Goal: Check status: Check status

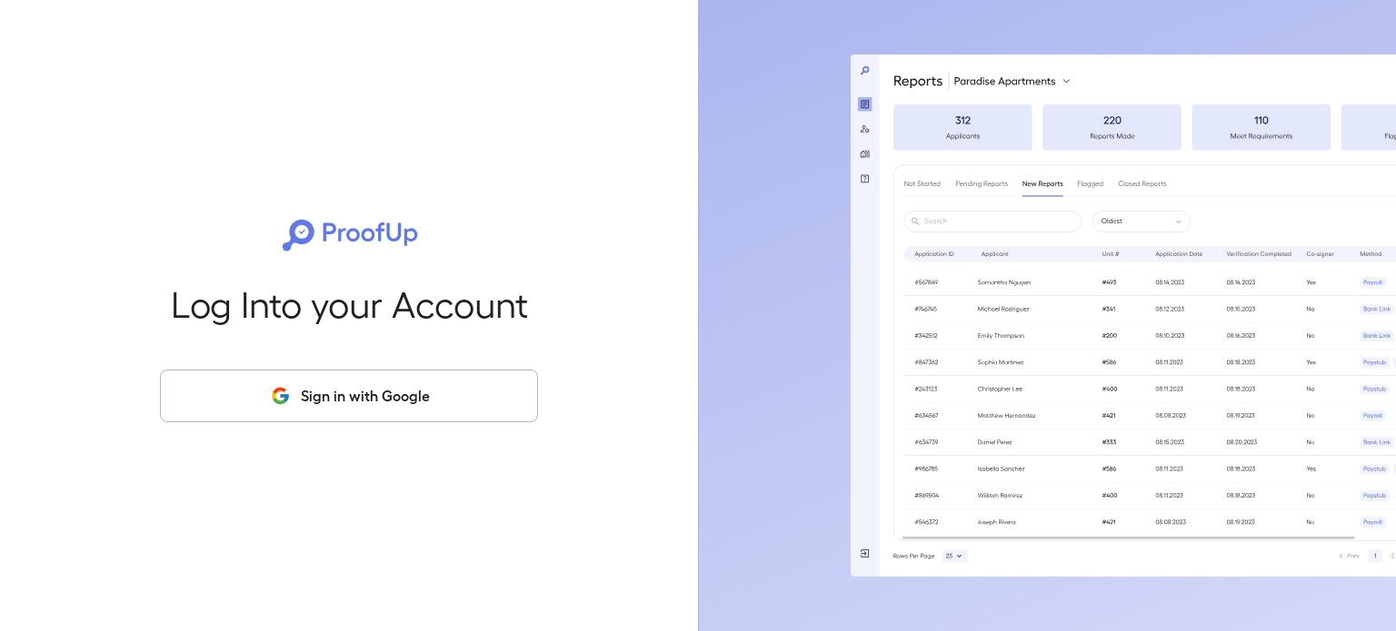
click at [316, 425] on div "Log Into your Account Sign in with Google" at bounding box center [349, 315] width 640 height 631
click at [318, 416] on button "Sign in with Google" at bounding box center [349, 396] width 378 height 53
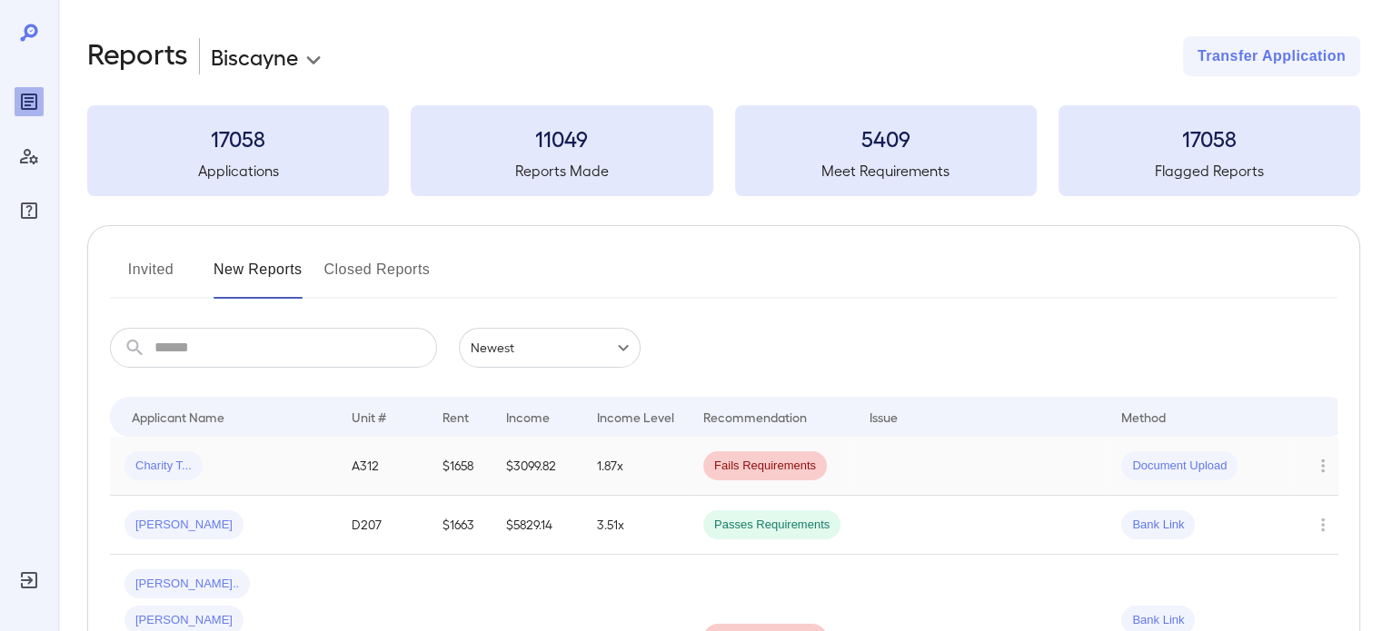
click at [277, 475] on div "Charity T..." at bounding box center [223, 466] width 198 height 29
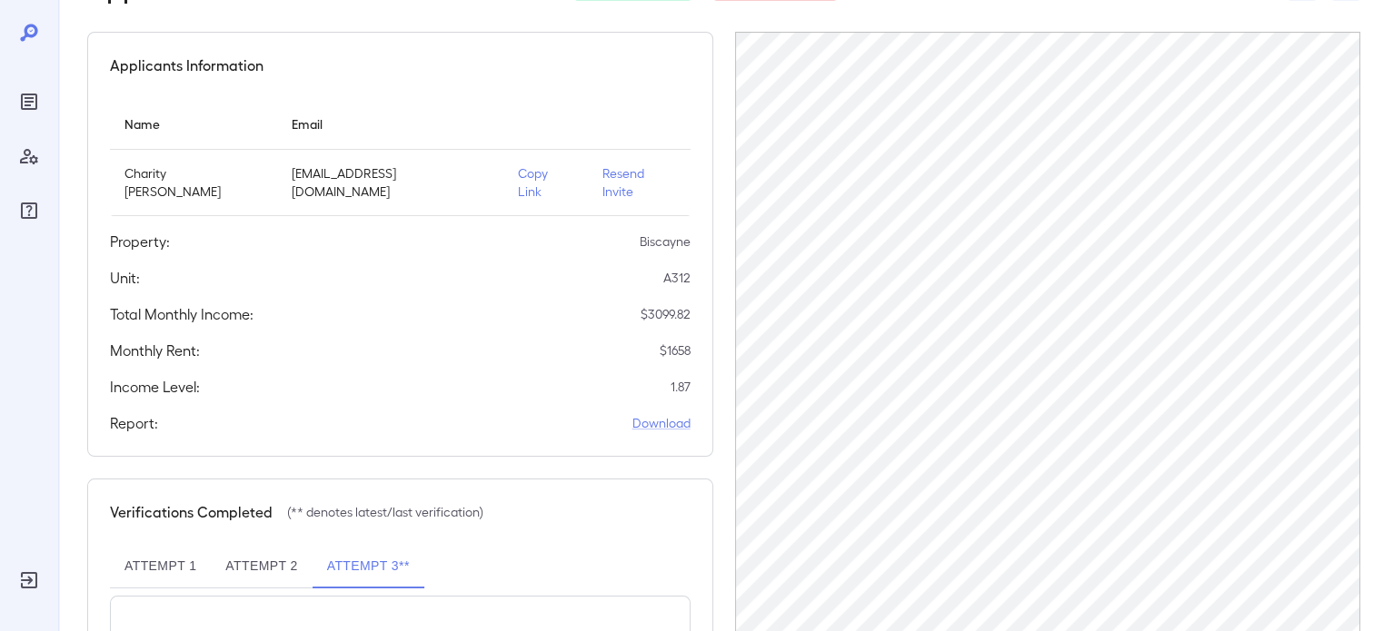
scroll to position [377, 0]
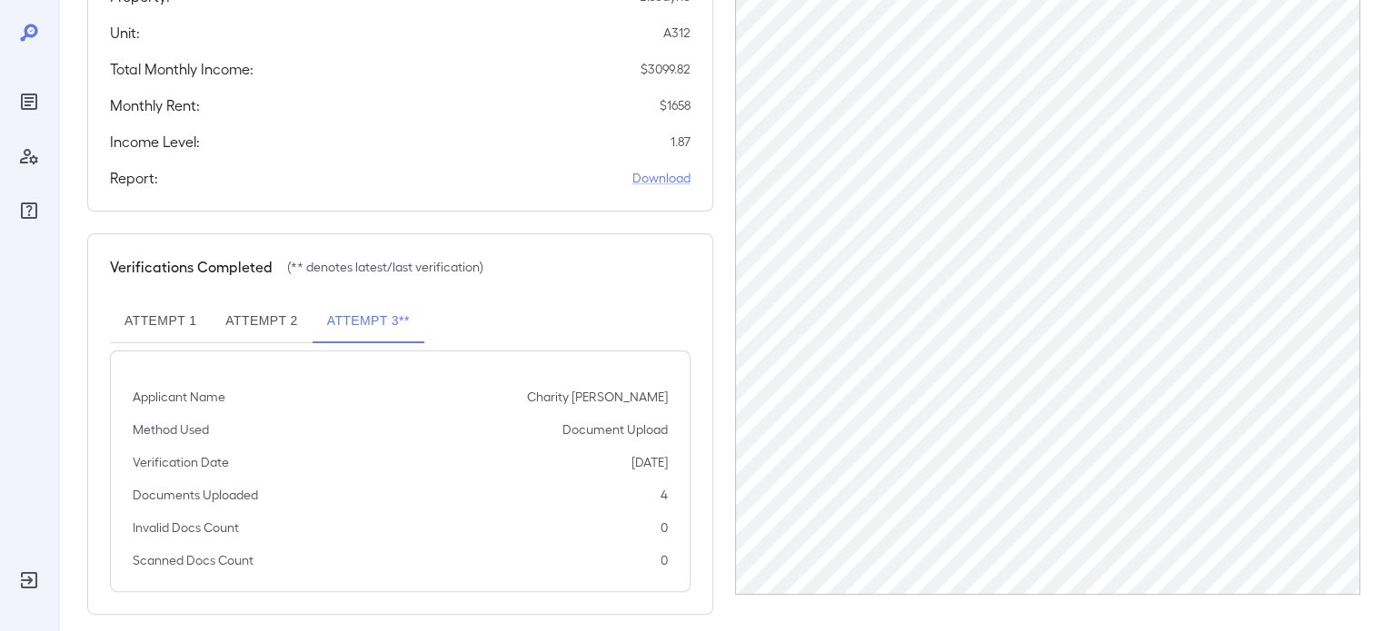
click at [238, 300] on button "Attempt 2" at bounding box center [261, 322] width 101 height 44
click at [154, 303] on button "Attempt 1" at bounding box center [160, 322] width 101 height 44
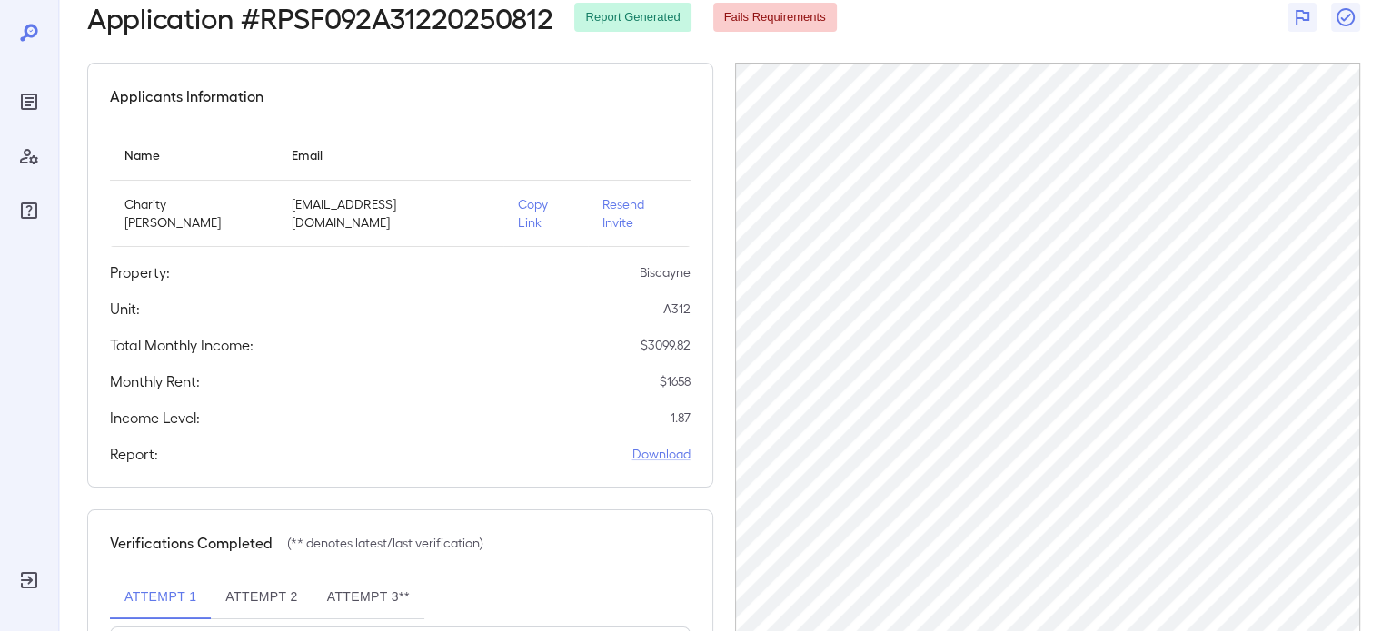
scroll to position [107, 0]
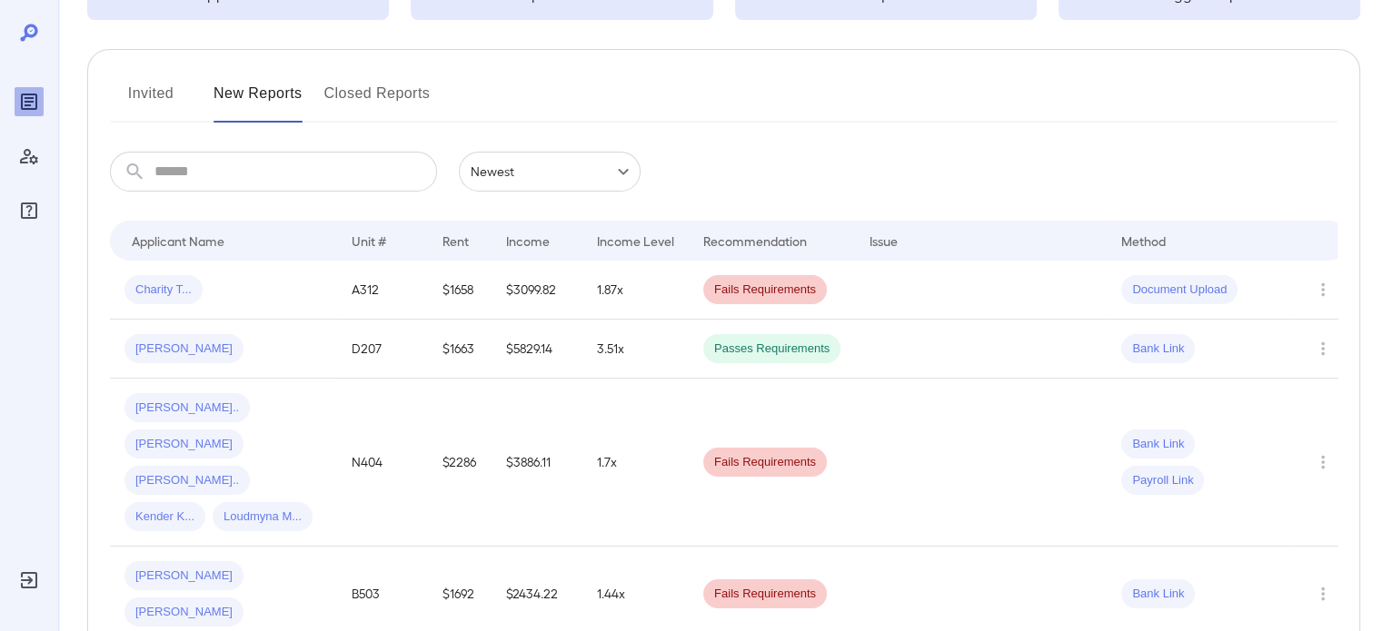
scroll to position [174, 0]
click at [295, 434] on div "[PERSON_NAME].. [PERSON_NAME] [PERSON_NAME] [PERSON_NAME] Loudmyna M..." at bounding box center [223, 464] width 198 height 138
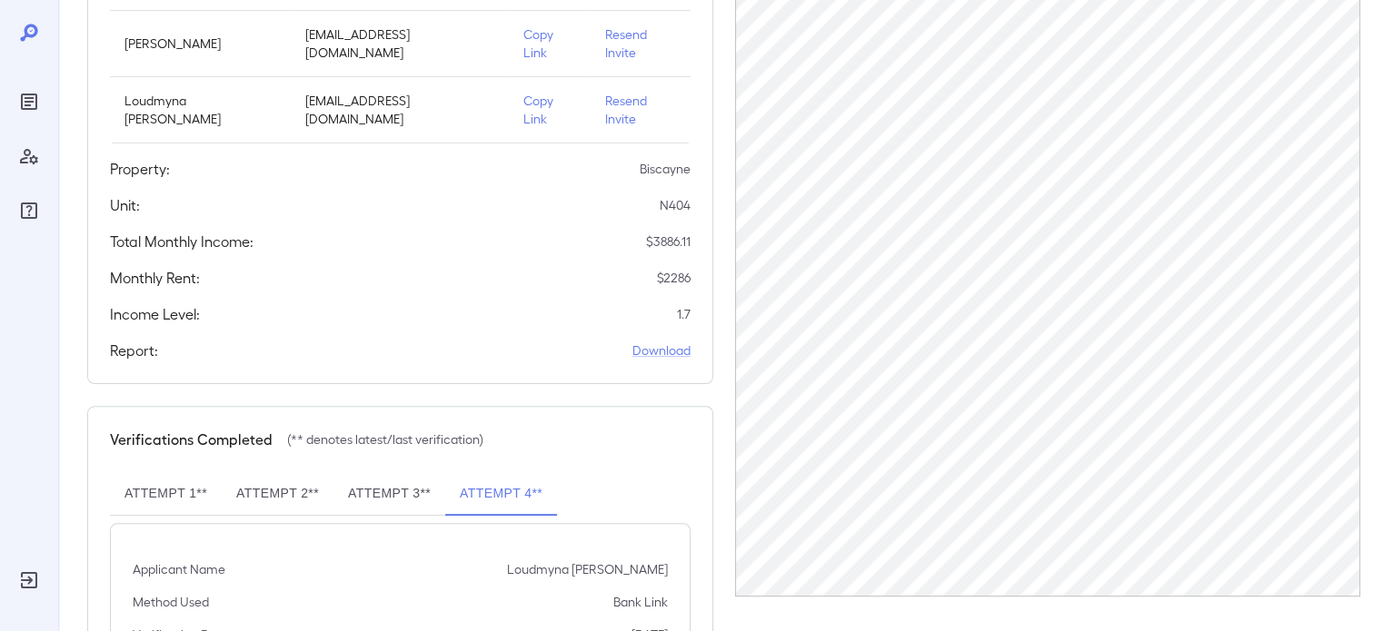
scroll to position [471, 0]
